Goal: Task Accomplishment & Management: Manage account settings

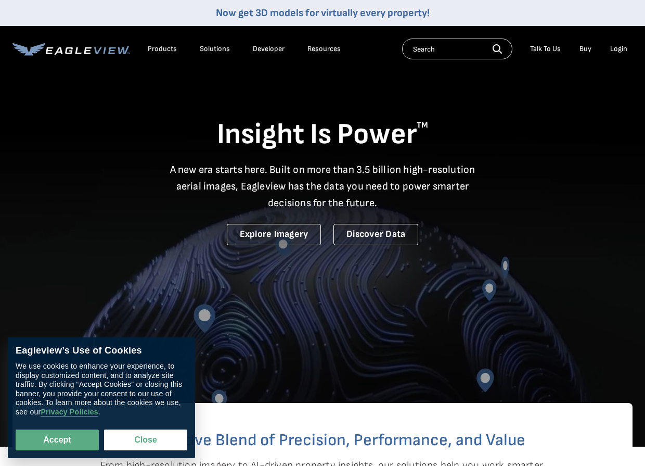
click at [620, 45] on div "Login" at bounding box center [619, 48] width 17 height 9
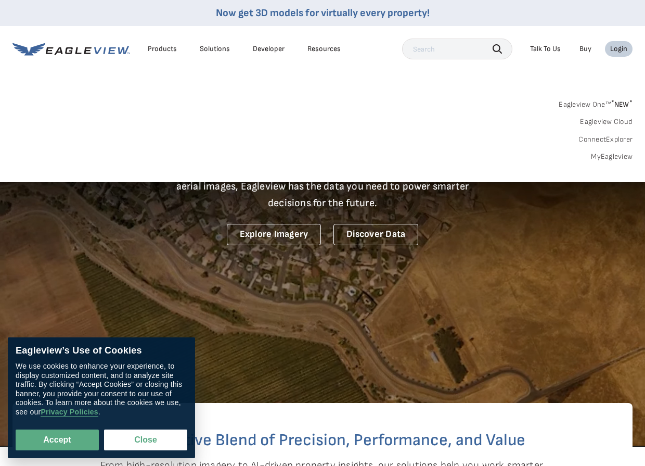
click at [605, 47] on ul "Talk To Us Buy Login" at bounding box center [579, 49] width 108 height 16
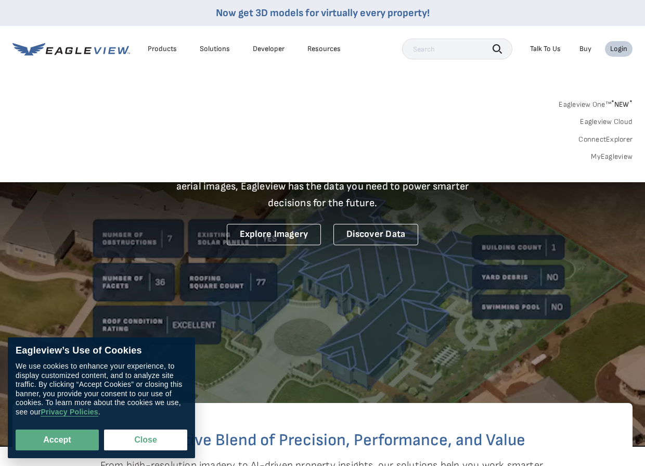
click at [617, 50] on div "Login" at bounding box center [619, 48] width 17 height 9
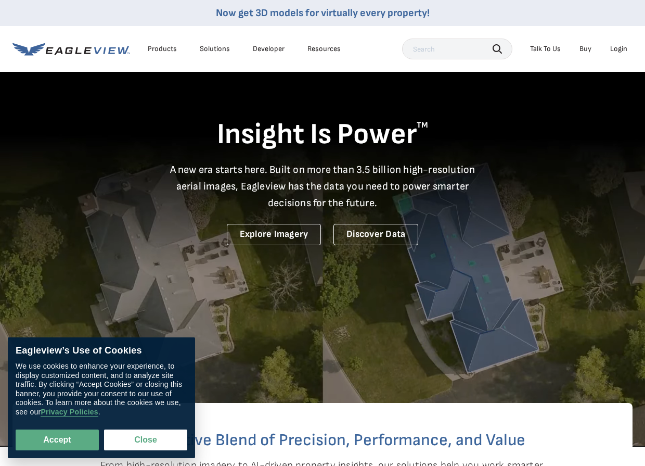
click at [617, 50] on div "Login" at bounding box center [619, 48] width 17 height 9
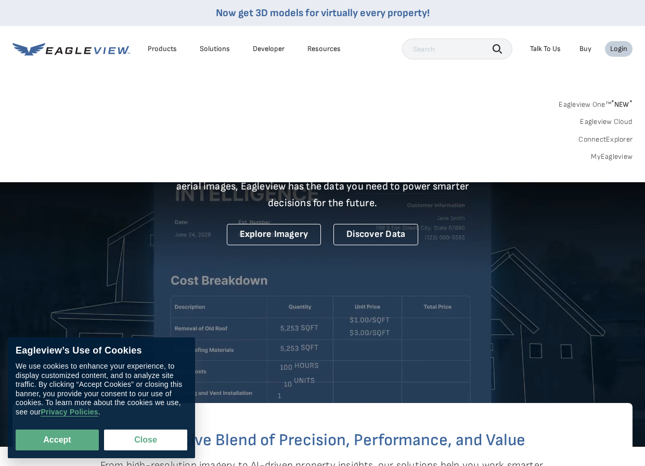
click at [613, 158] on link "MyEagleview" at bounding box center [612, 156] width 42 height 9
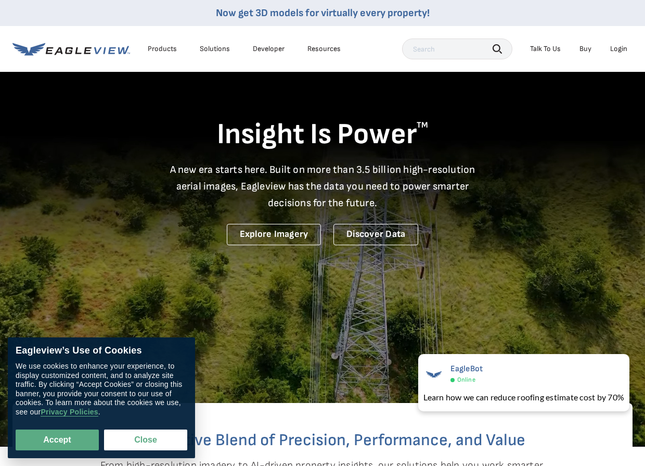
click at [620, 47] on div "Login" at bounding box center [619, 48] width 17 height 9
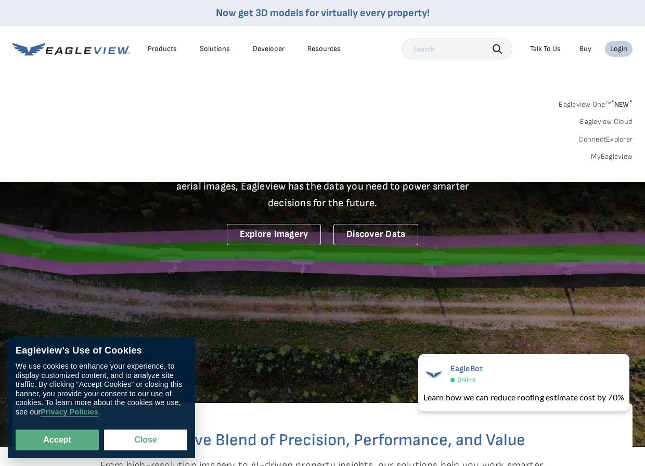
click at [600, 102] on link "Eagleview One™ * NEW *" at bounding box center [596, 103] width 74 height 12
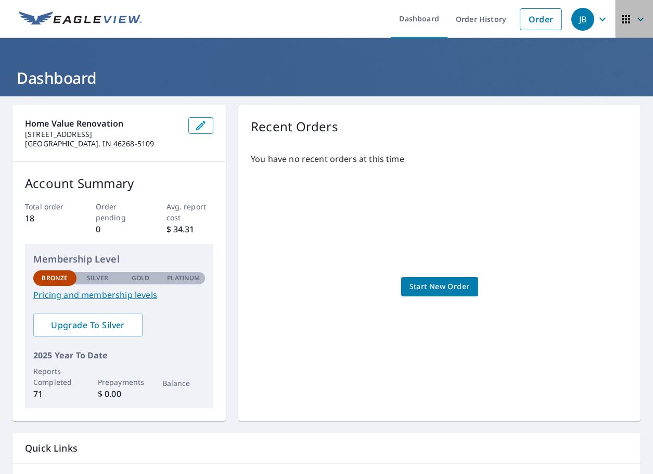
click at [638, 20] on icon "button" at bounding box center [641, 19] width 6 height 4
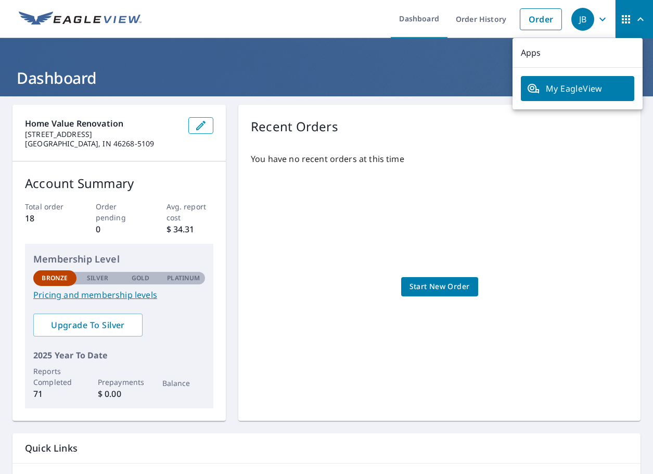
click at [597, 18] on icon "button" at bounding box center [603, 19] width 12 height 12
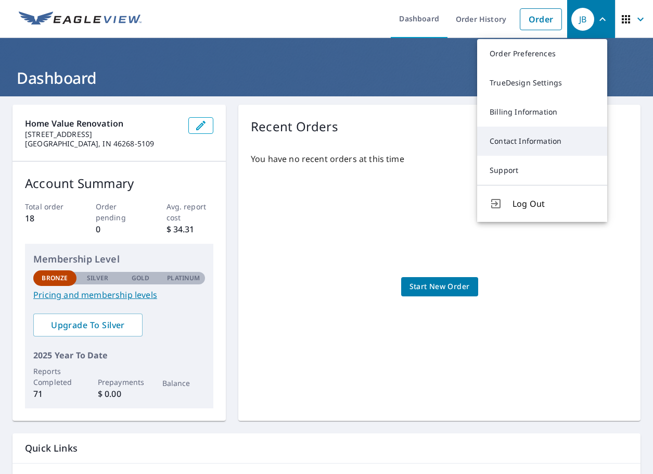
click at [562, 137] on link "Contact Information" at bounding box center [542, 140] width 130 height 29
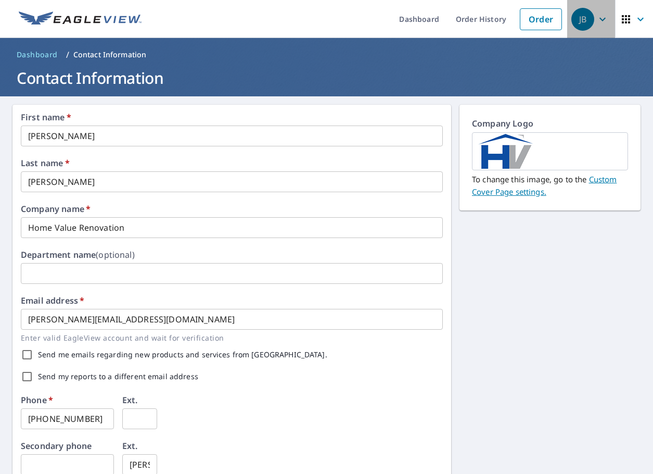
click at [600, 19] on icon "button" at bounding box center [603, 19] width 6 height 4
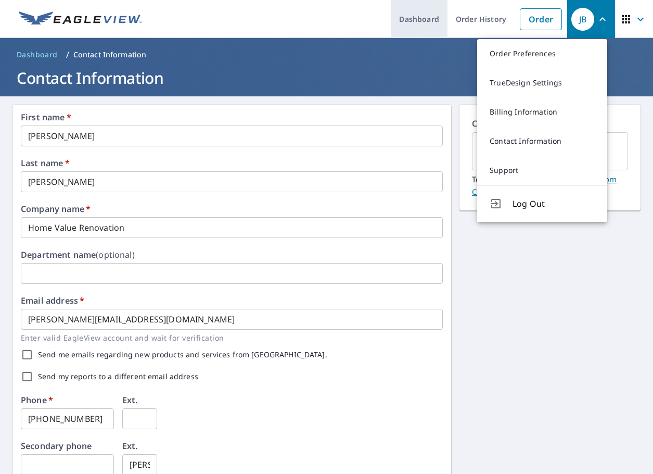
click at [424, 17] on link "Dashboard" at bounding box center [419, 19] width 57 height 38
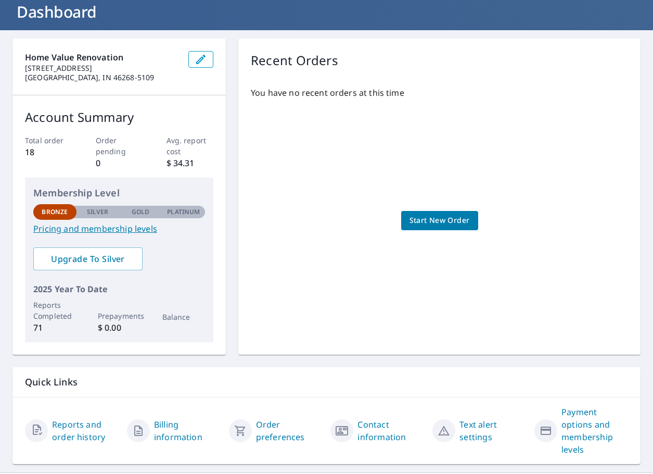
scroll to position [91, 0]
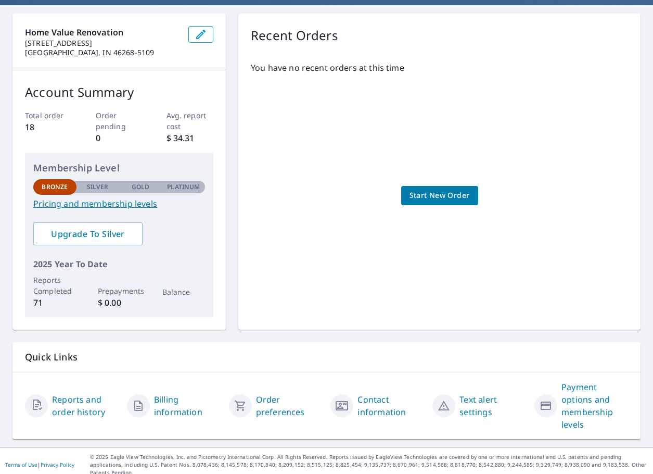
click at [595, 398] on link "Payment options and membership levels" at bounding box center [595, 405] width 67 height 50
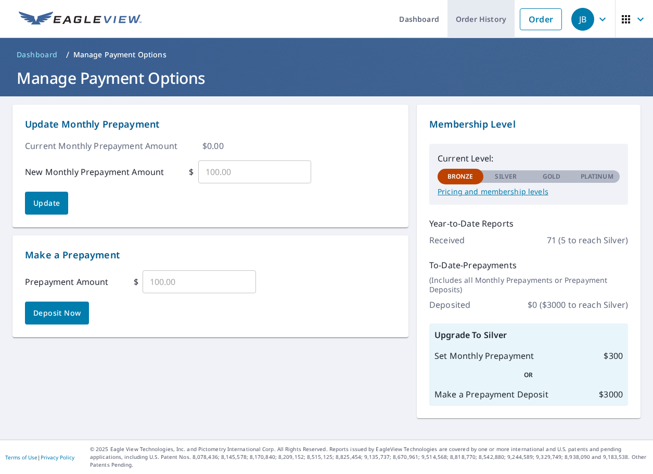
click at [480, 17] on link "Order History" at bounding box center [481, 19] width 67 height 38
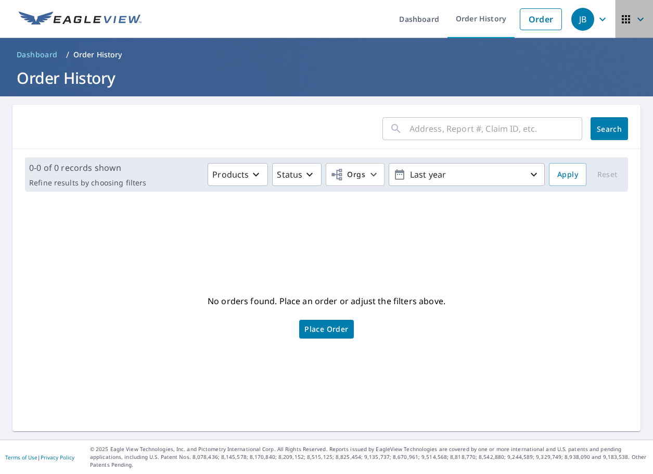
click at [620, 26] on span "button" at bounding box center [634, 19] width 29 height 25
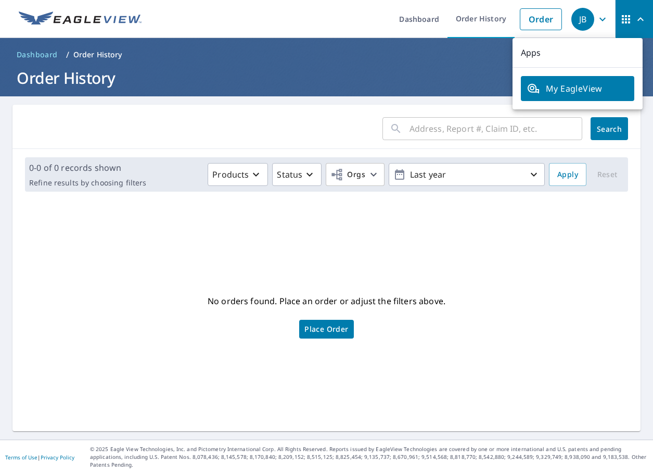
click at [560, 57] on p "Apps" at bounding box center [578, 53] width 130 height 30
click at [526, 55] on p "Apps" at bounding box center [578, 53] width 130 height 30
drag, startPoint x: 129, startPoint y: 62, endPoint x: 120, endPoint y: 65, distance: 9.6
click at [129, 62] on ol "Dashboard / Order History" at bounding box center [326, 54] width 628 height 17
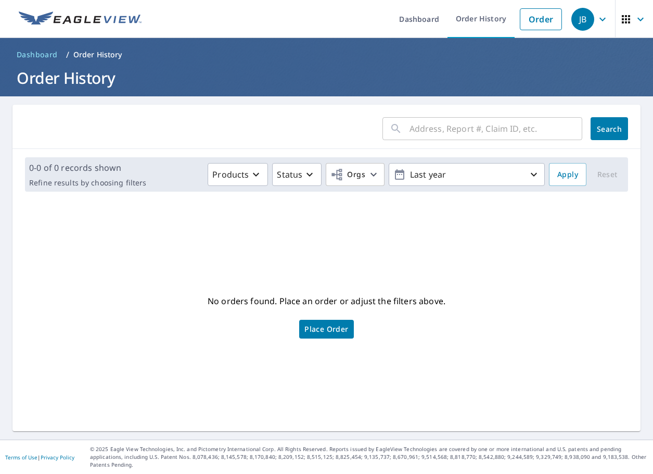
click at [88, 20] on img at bounding box center [80, 19] width 123 height 16
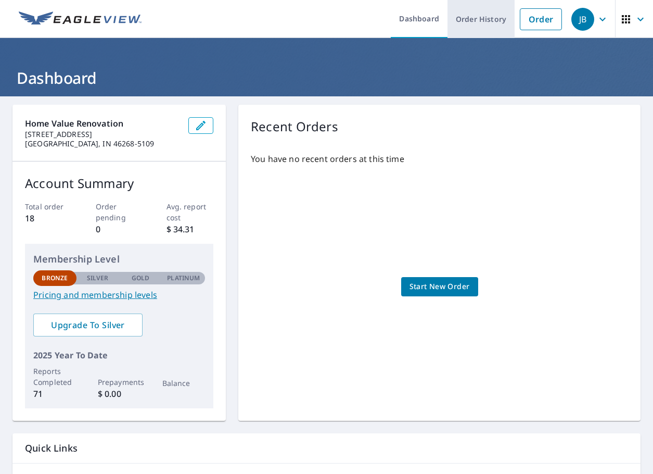
click at [488, 23] on link "Order History" at bounding box center [481, 19] width 67 height 38
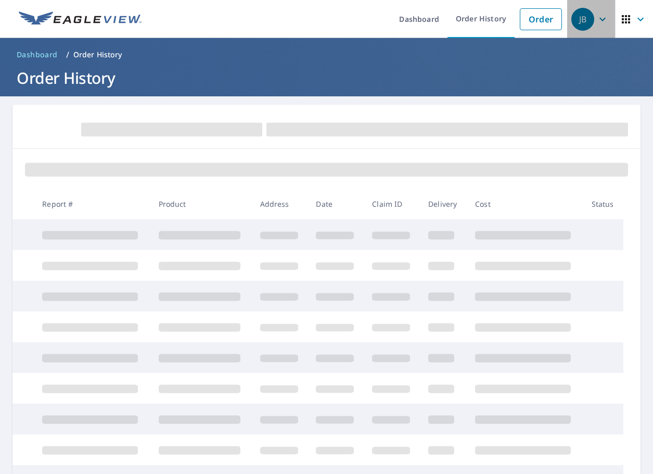
click at [581, 20] on div "JB" at bounding box center [583, 19] width 23 height 23
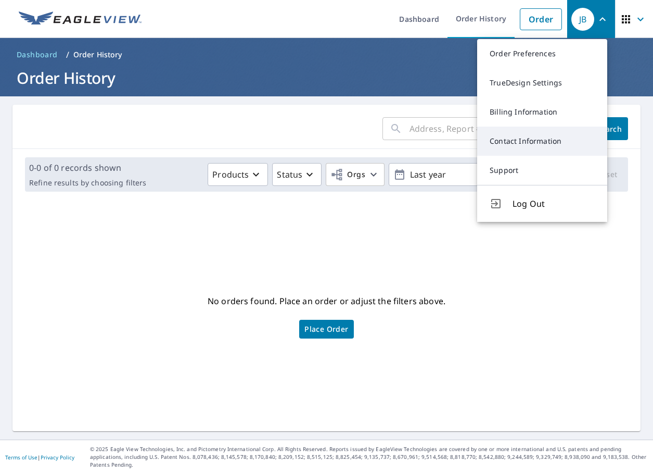
click at [517, 140] on link "Contact Information" at bounding box center [542, 140] width 130 height 29
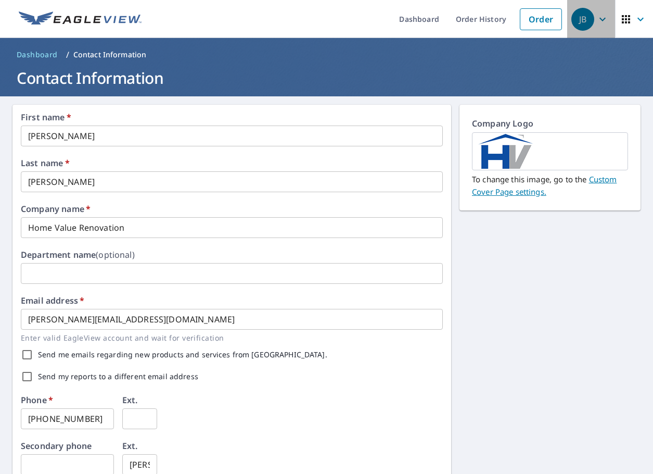
click at [578, 16] on div "JB" at bounding box center [583, 19] width 23 height 23
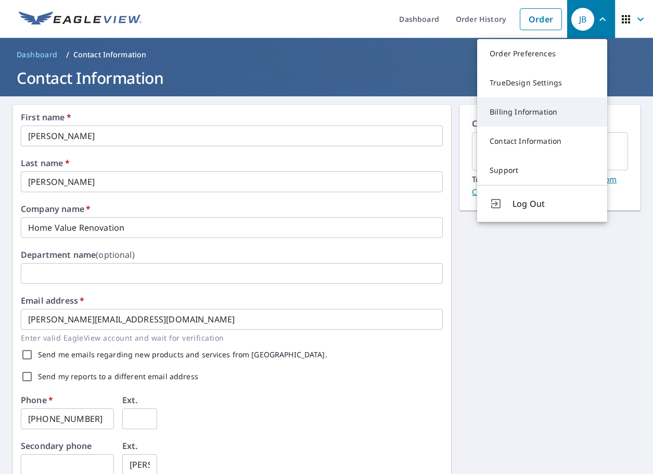
click at [519, 106] on link "Billing Information" at bounding box center [542, 111] width 130 height 29
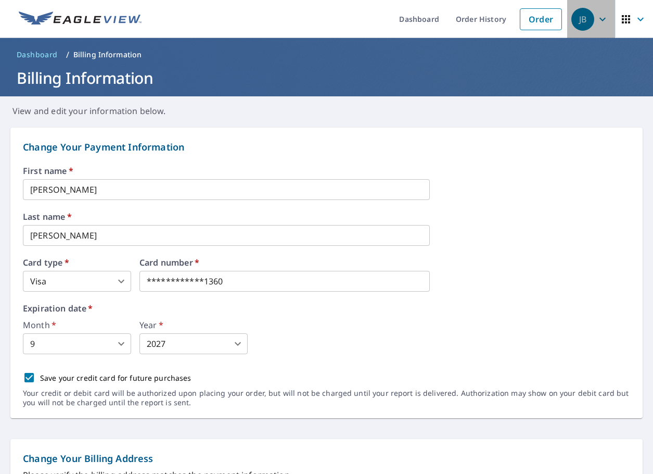
click at [581, 14] on div "JB" at bounding box center [583, 19] width 23 height 23
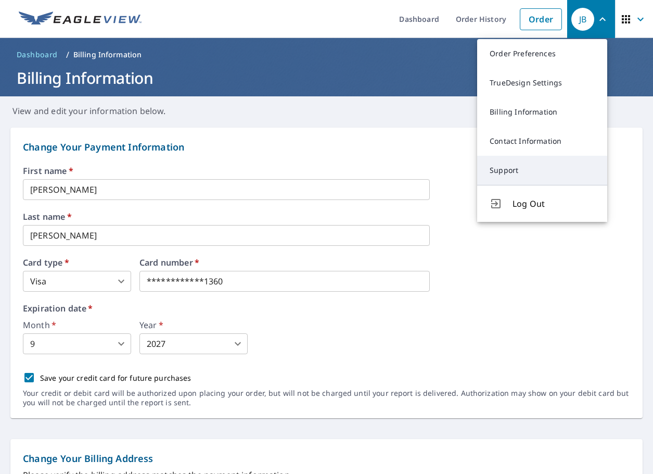
click at [502, 170] on link "Support" at bounding box center [542, 170] width 130 height 29
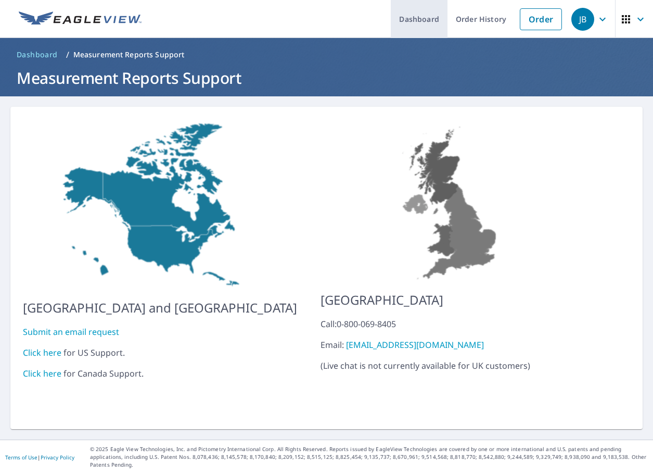
click at [405, 19] on link "Dashboard" at bounding box center [419, 19] width 57 height 38
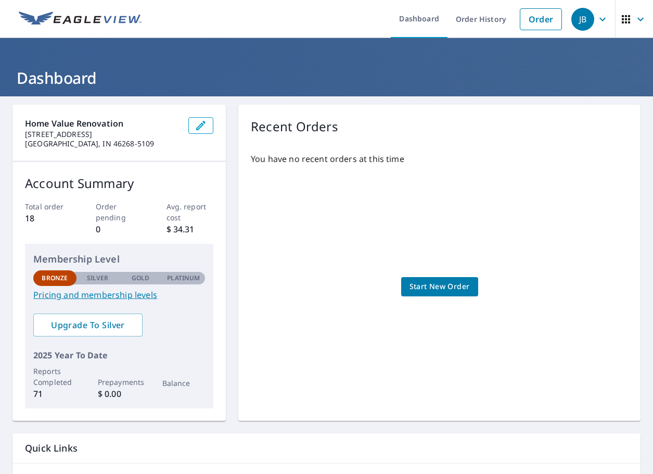
click at [599, 20] on icon "button" at bounding box center [603, 19] width 12 height 12
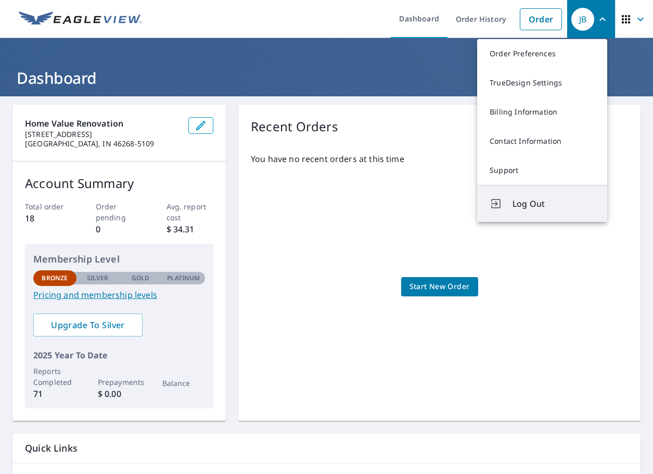
click at [534, 208] on span "Log Out" at bounding box center [554, 203] width 82 height 12
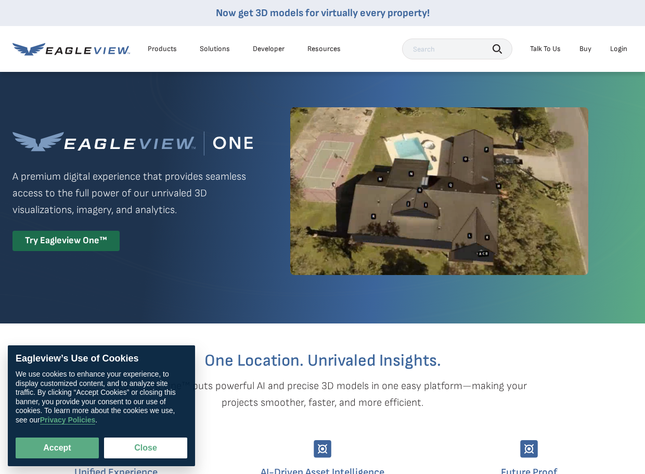
click at [618, 47] on div "Login" at bounding box center [619, 48] width 17 height 9
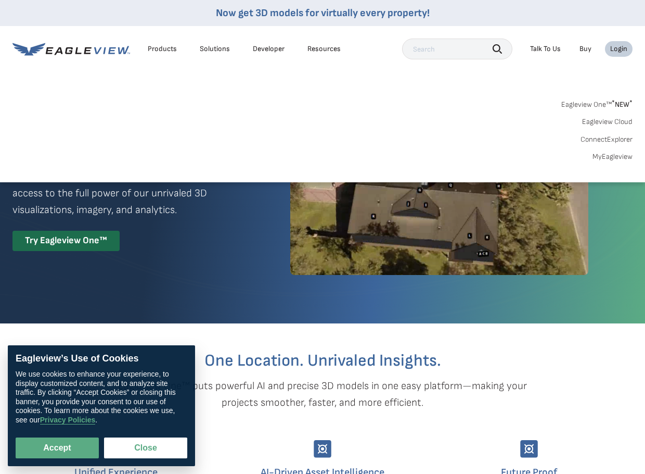
click at [618, 47] on div "Login" at bounding box center [619, 48] width 17 height 9
